Goal: Navigation & Orientation: Find specific page/section

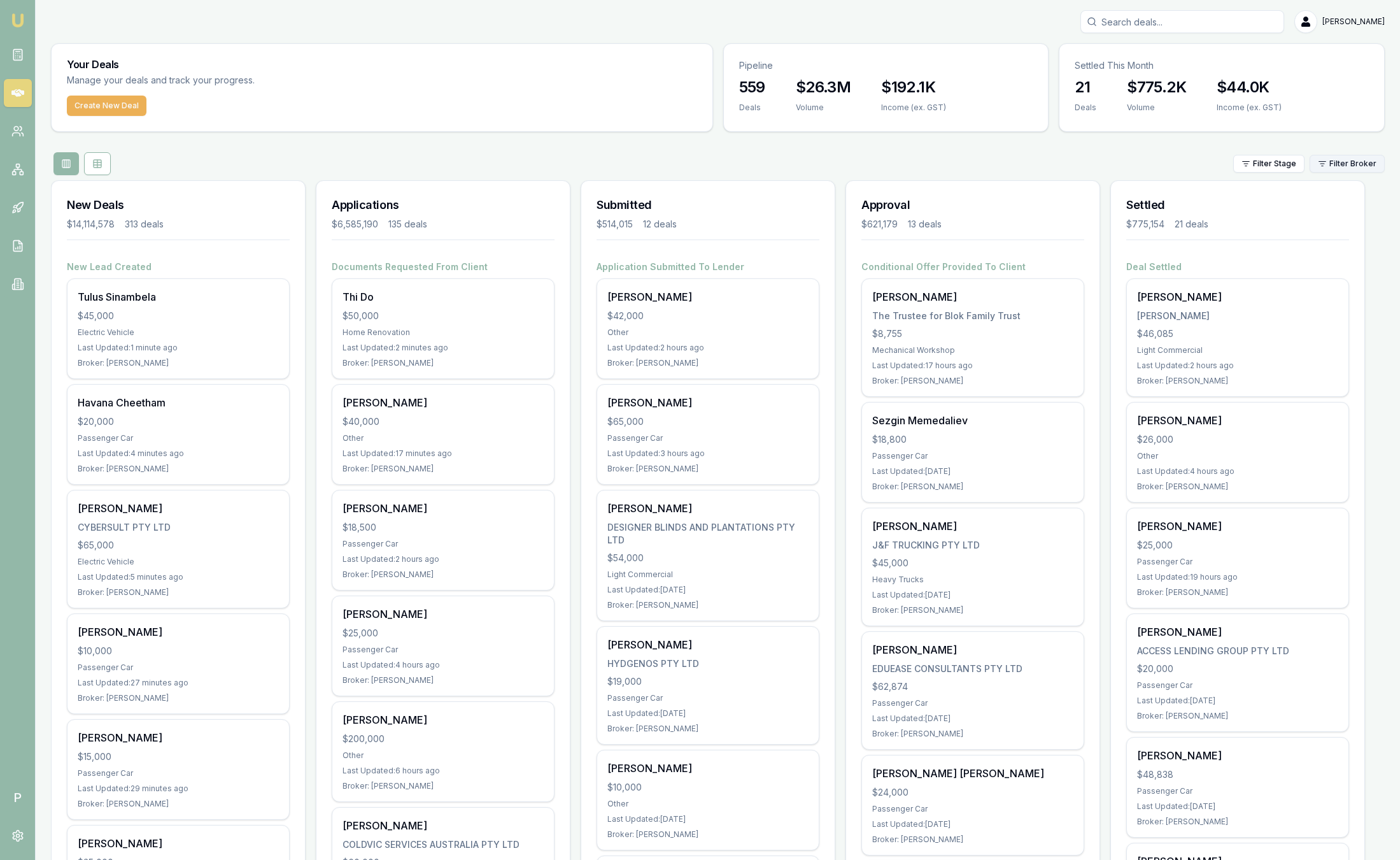
click at [1361, 169] on html "Emu Broker P Sam Crouch Toggle Menu Your Deals Manage your deals and track your…" at bounding box center [700, 430] width 1400 height 860
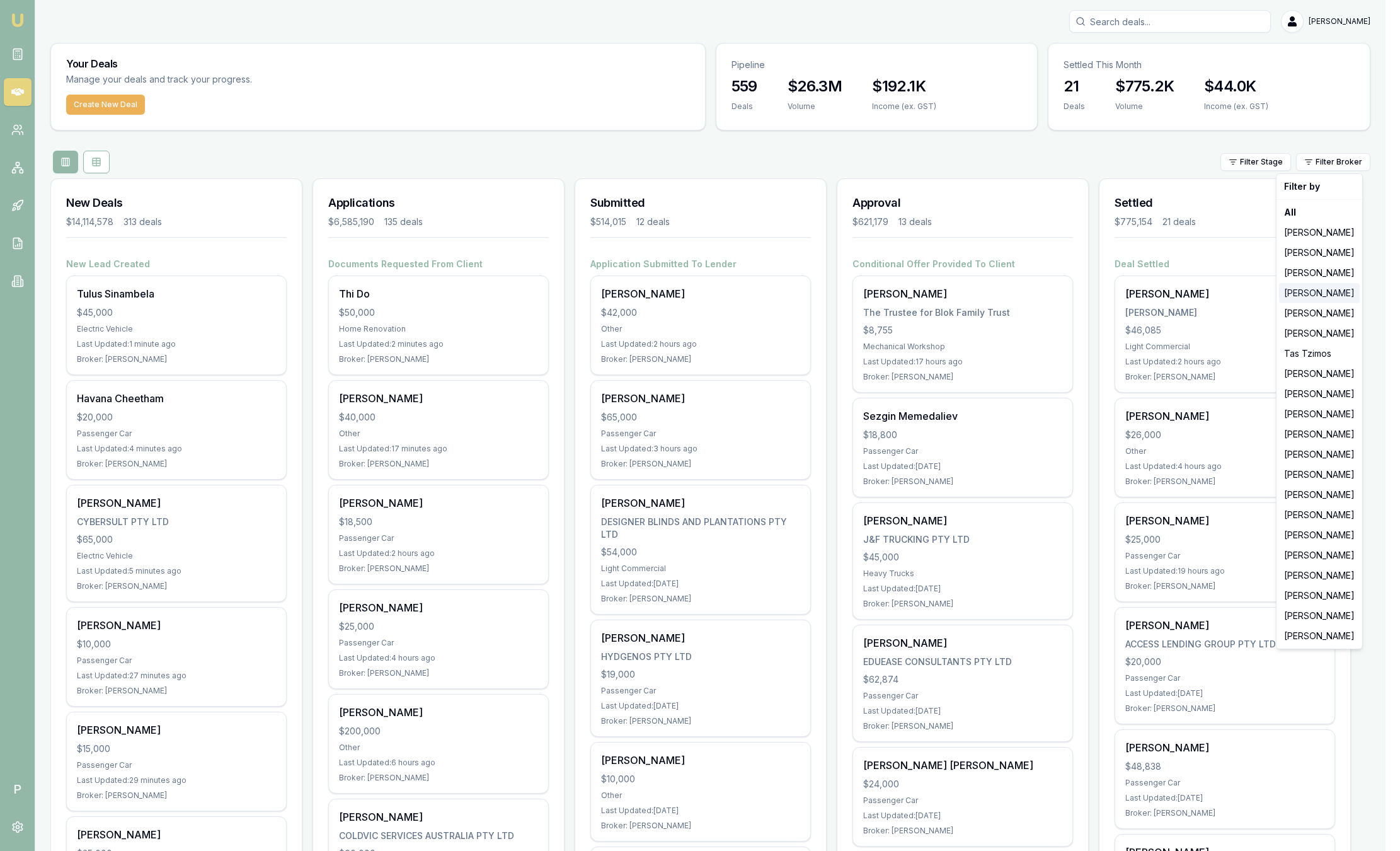
click at [1323, 302] on div "Evette Abdo" at bounding box center [1319, 293] width 81 height 20
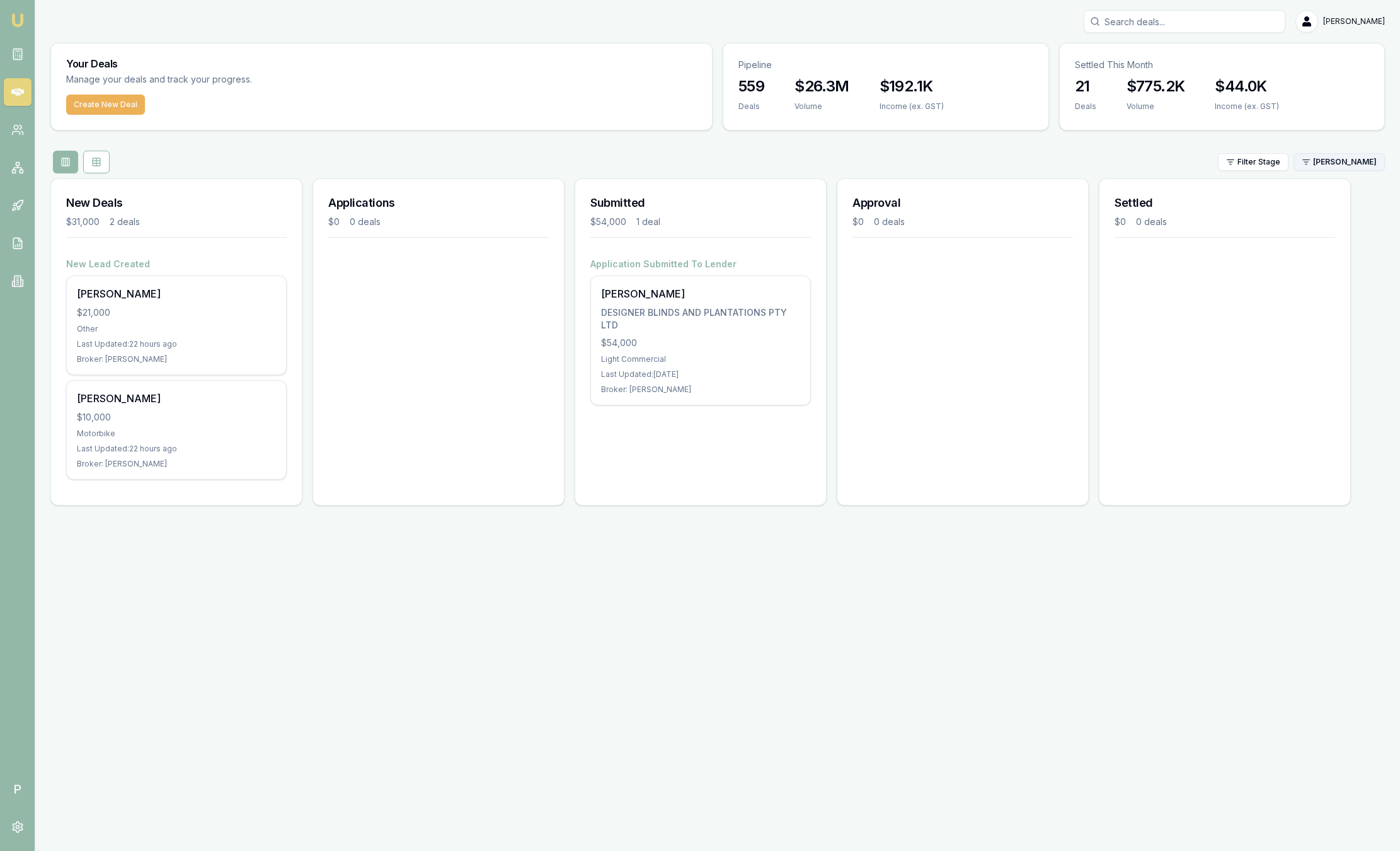
click at [1336, 158] on html "Emu Broker P Sam Crouch Toggle Menu Your Deals Manage your deals and track your…" at bounding box center [700, 426] width 1400 height 851
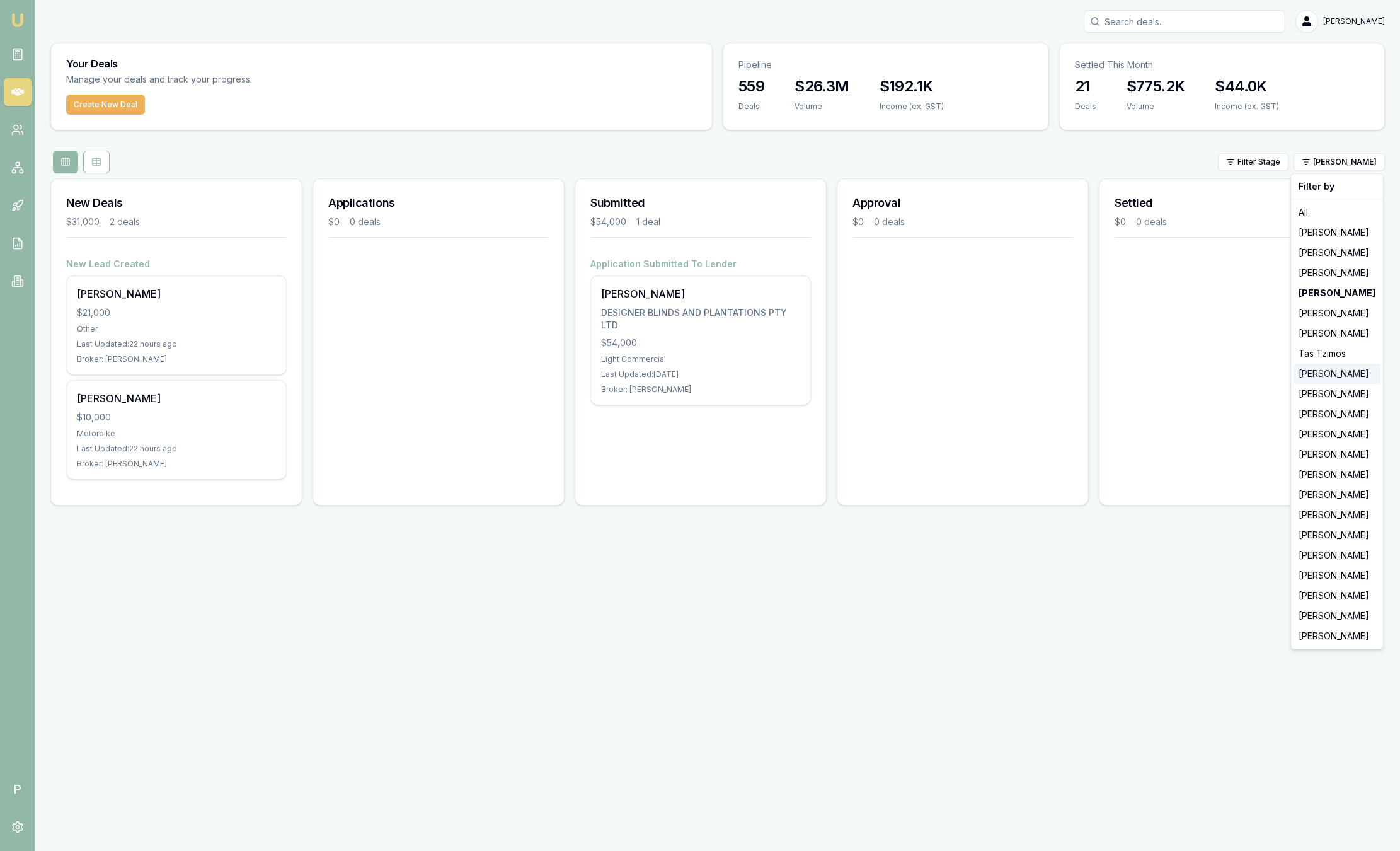
click at [1358, 371] on div "[PERSON_NAME]" at bounding box center [1337, 374] width 87 height 20
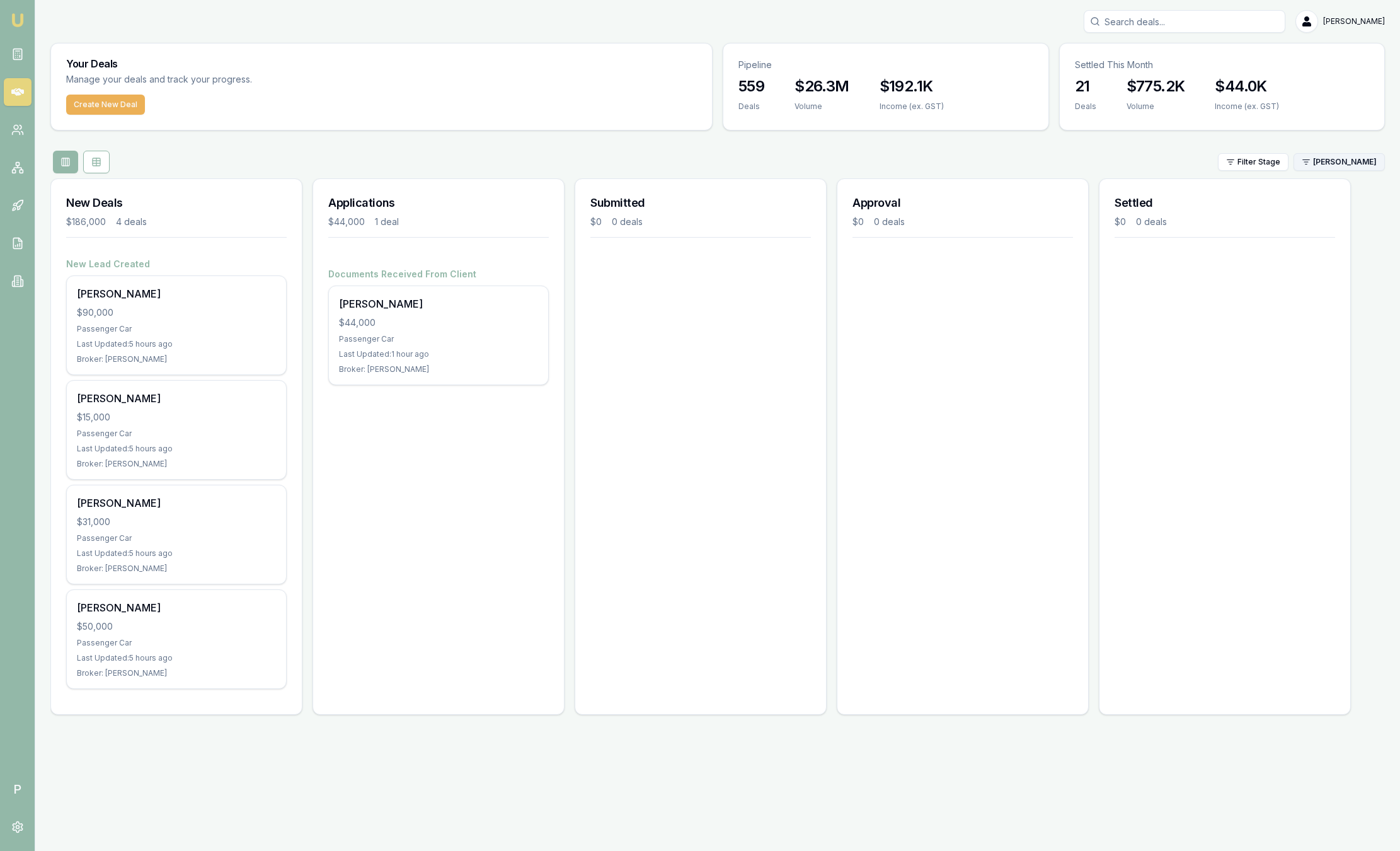
click at [1353, 167] on html "Emu Broker P Sam Crouch Toggle Menu Your Deals Manage your deals and track your…" at bounding box center [700, 426] width 1400 height 851
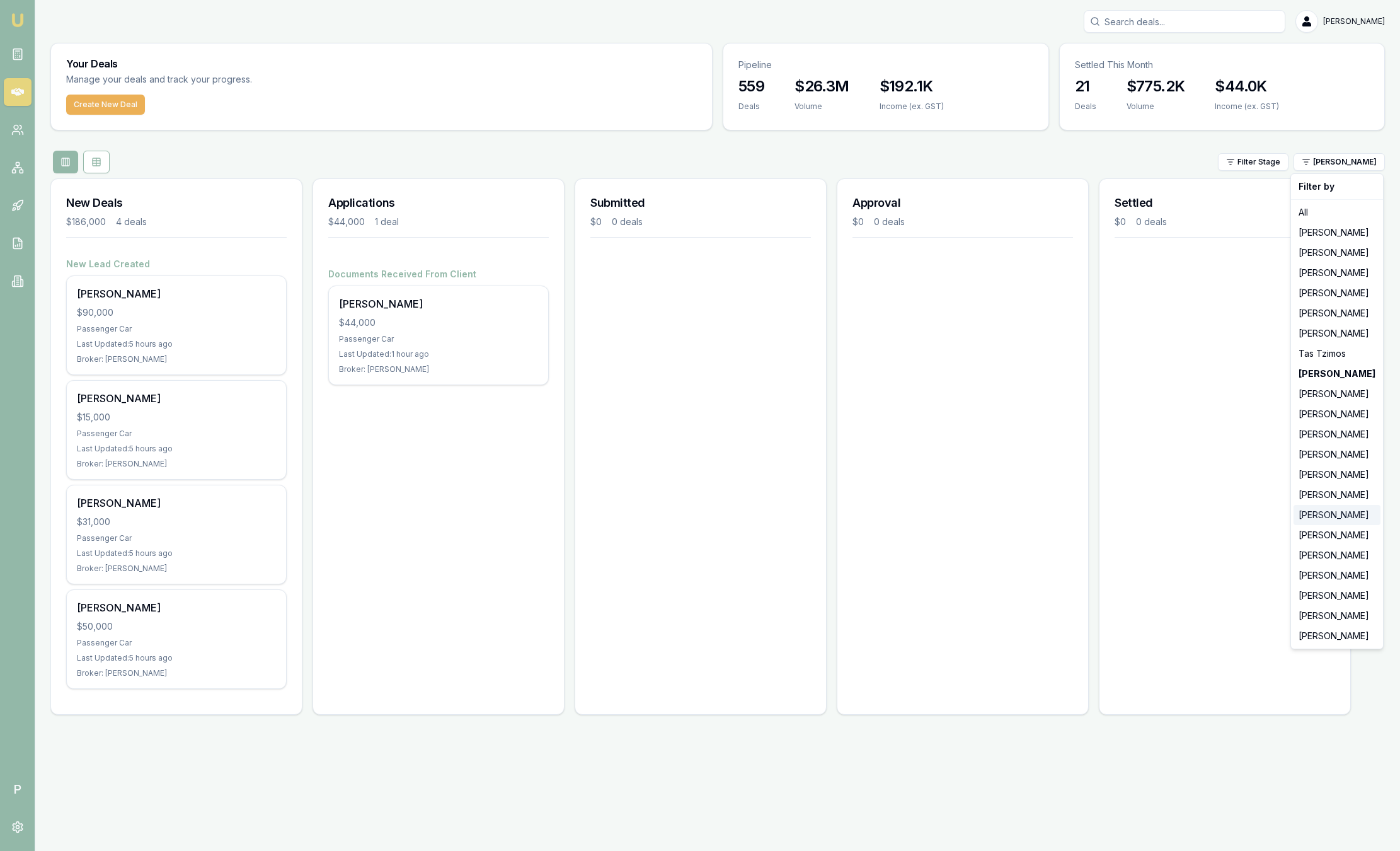
click at [1352, 522] on div "Rachael Connors" at bounding box center [1337, 515] width 87 height 20
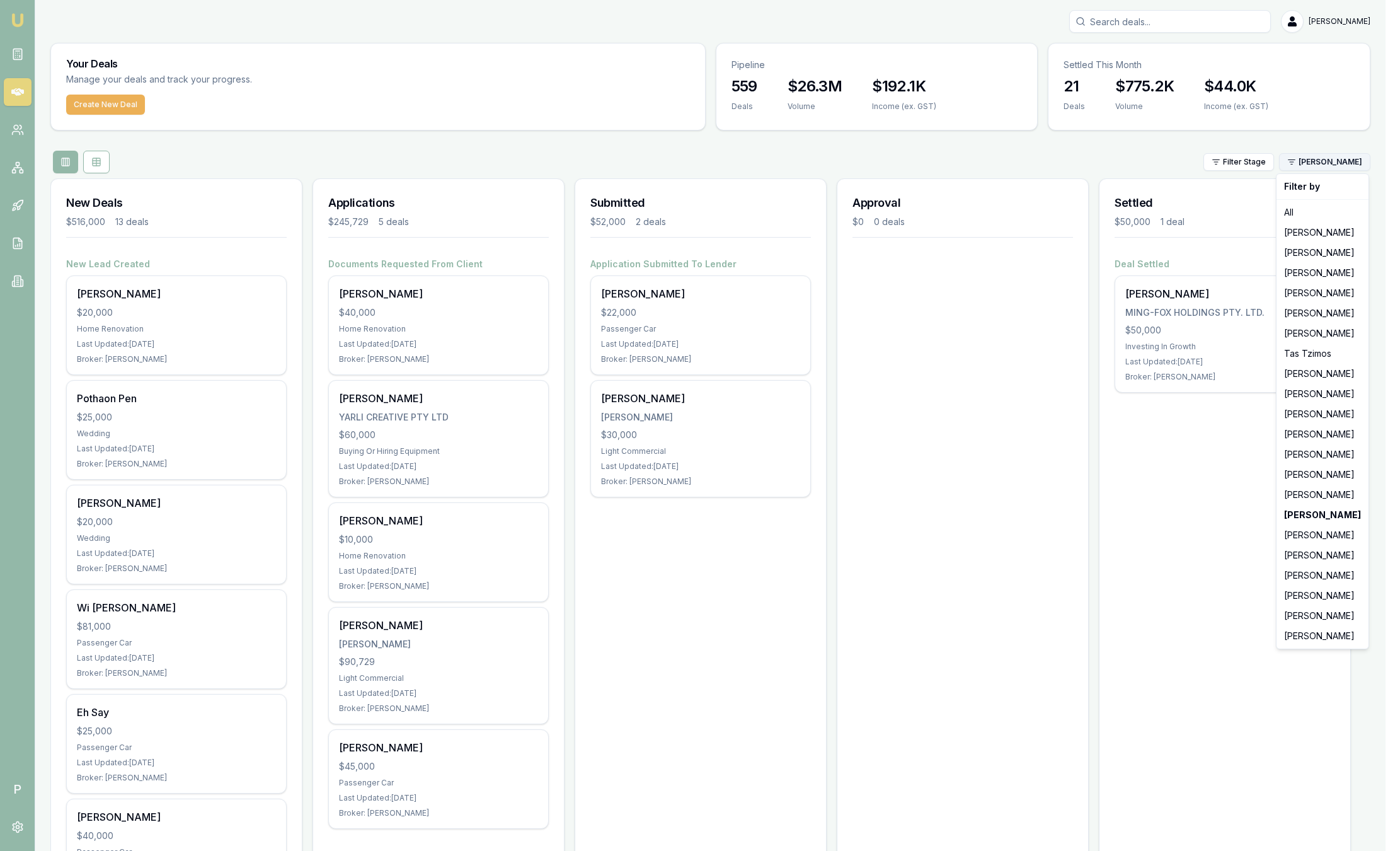
click at [1295, 157] on html "Emu Broker P Sam Crouch Toggle Menu Your Deals Manage your deals and track your…" at bounding box center [700, 426] width 1400 height 851
click at [1340, 534] on div "Natasha McCallum" at bounding box center [1323, 535] width 87 height 20
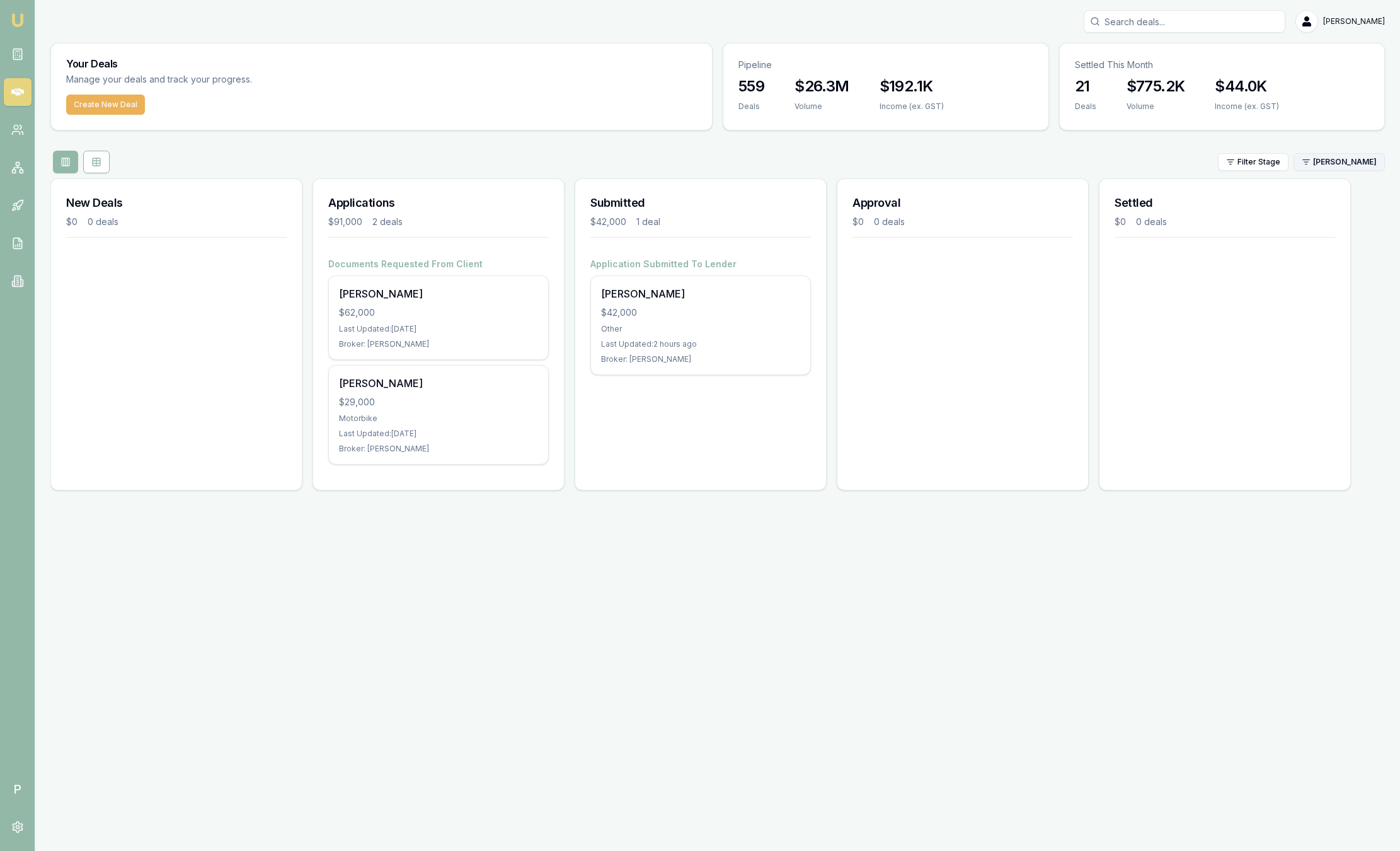
click at [1325, 162] on html "Emu Broker P Sam Crouch Toggle Menu Your Deals Manage your deals and track your…" at bounding box center [700, 426] width 1400 height 851
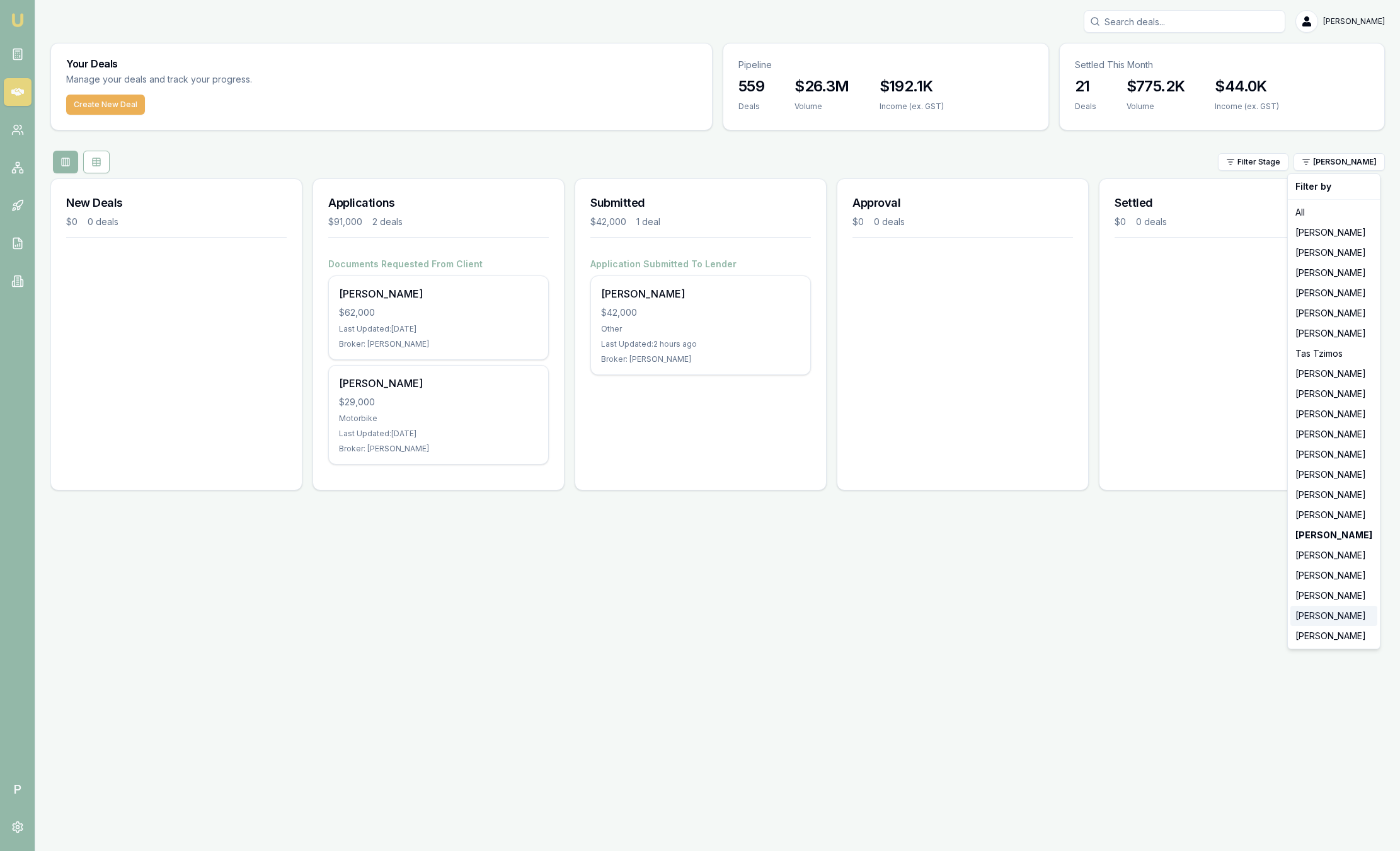
click at [1337, 618] on div "Robyn Adams" at bounding box center [1334, 615] width 87 height 20
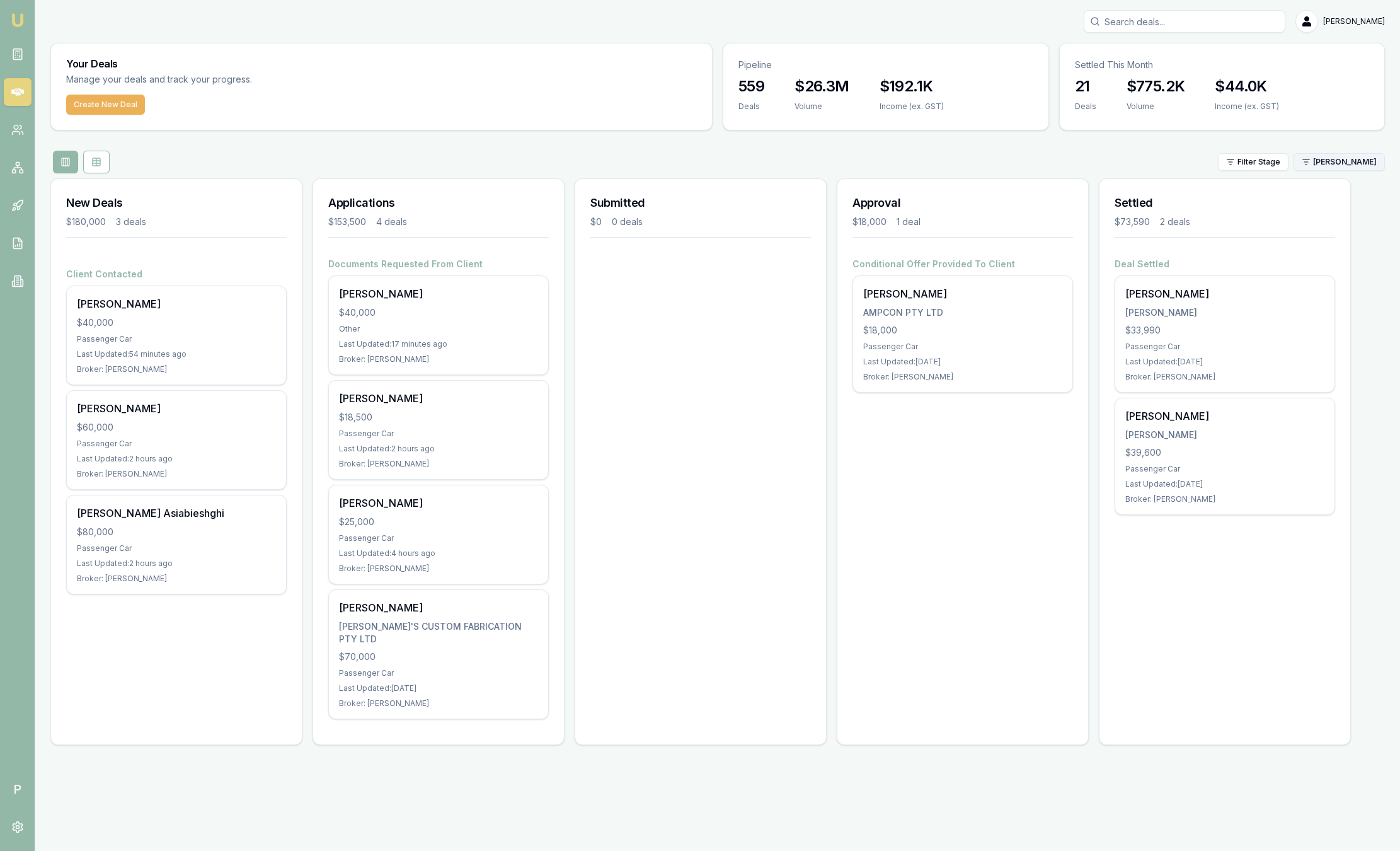
click at [1335, 162] on html "Emu Broker P Sam Crouch Toggle Menu Your Deals Manage your deals and track your…" at bounding box center [700, 426] width 1400 height 851
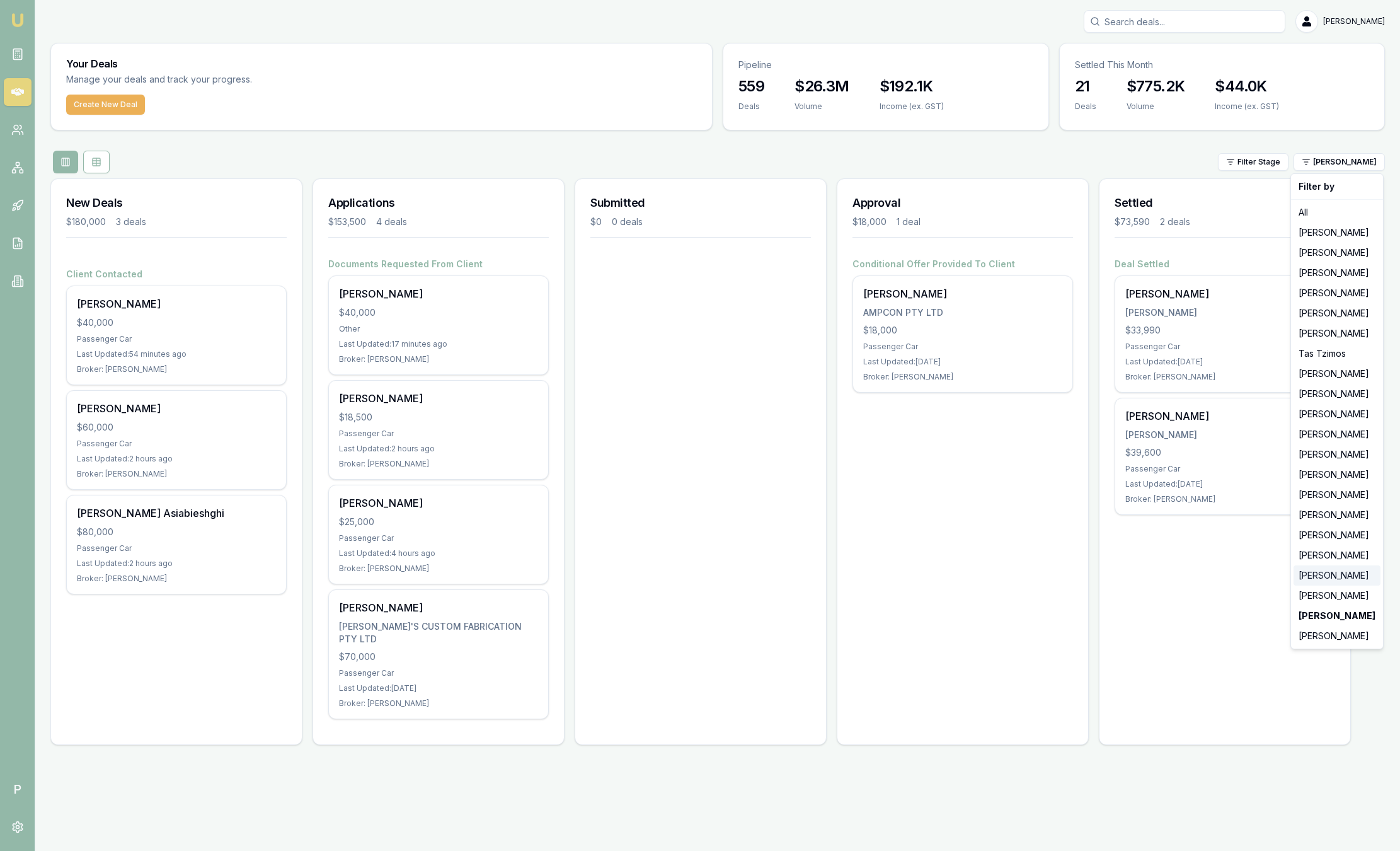
click at [1331, 578] on div "Stevette Gelavis" at bounding box center [1337, 575] width 87 height 20
